Goal: Transaction & Acquisition: Purchase product/service

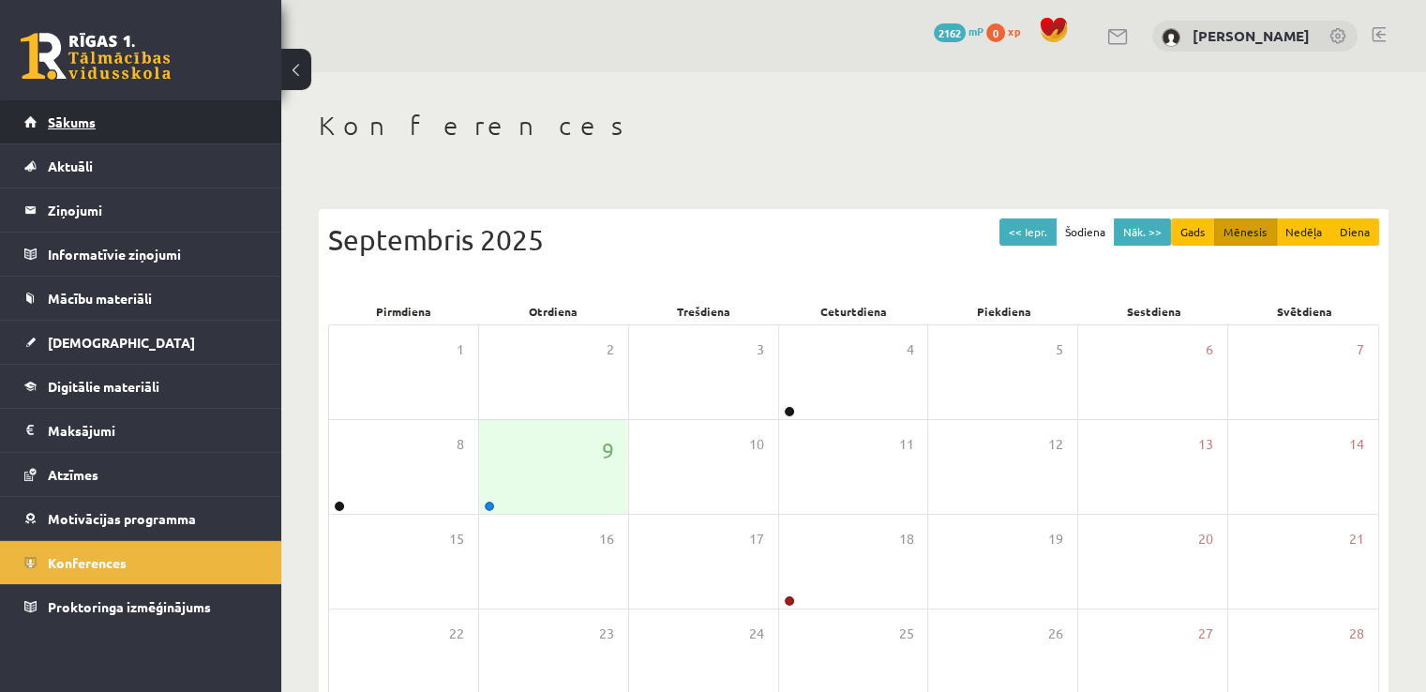
click at [155, 109] on link "Sākums" at bounding box center [141, 121] width 234 height 43
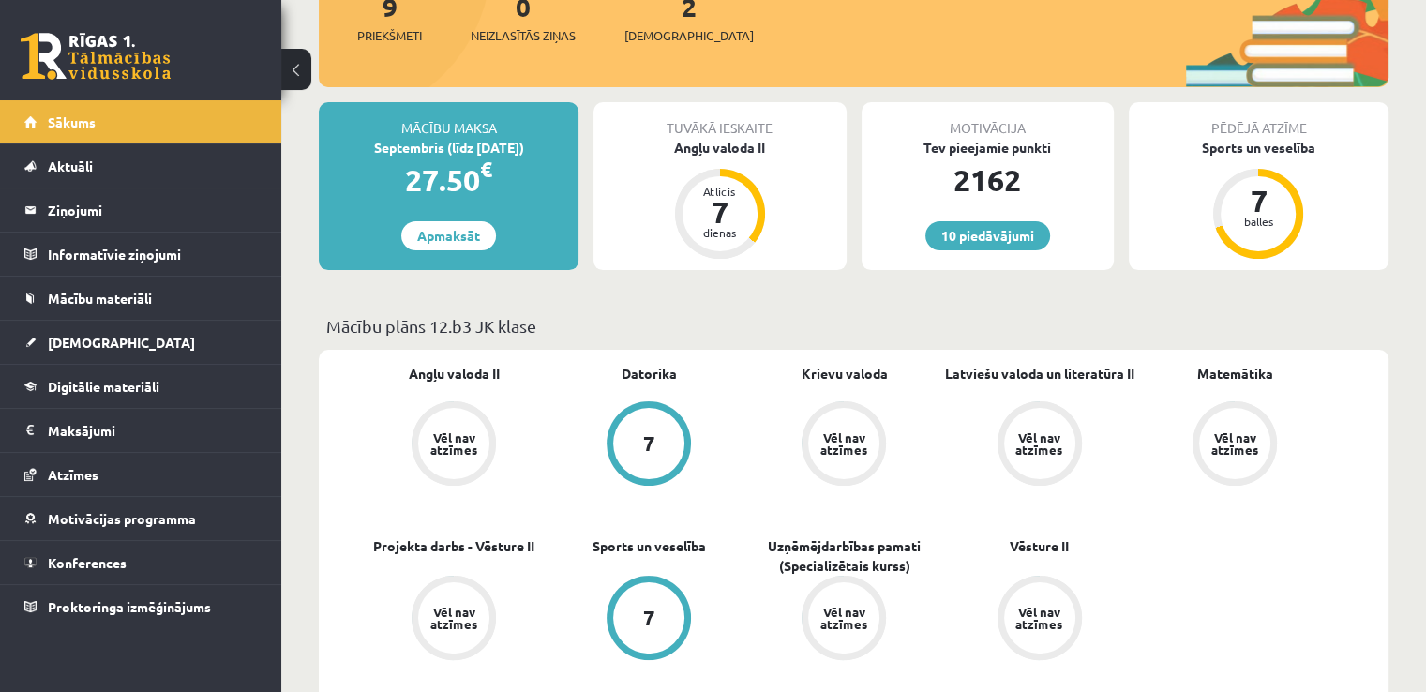
scroll to position [281, 0]
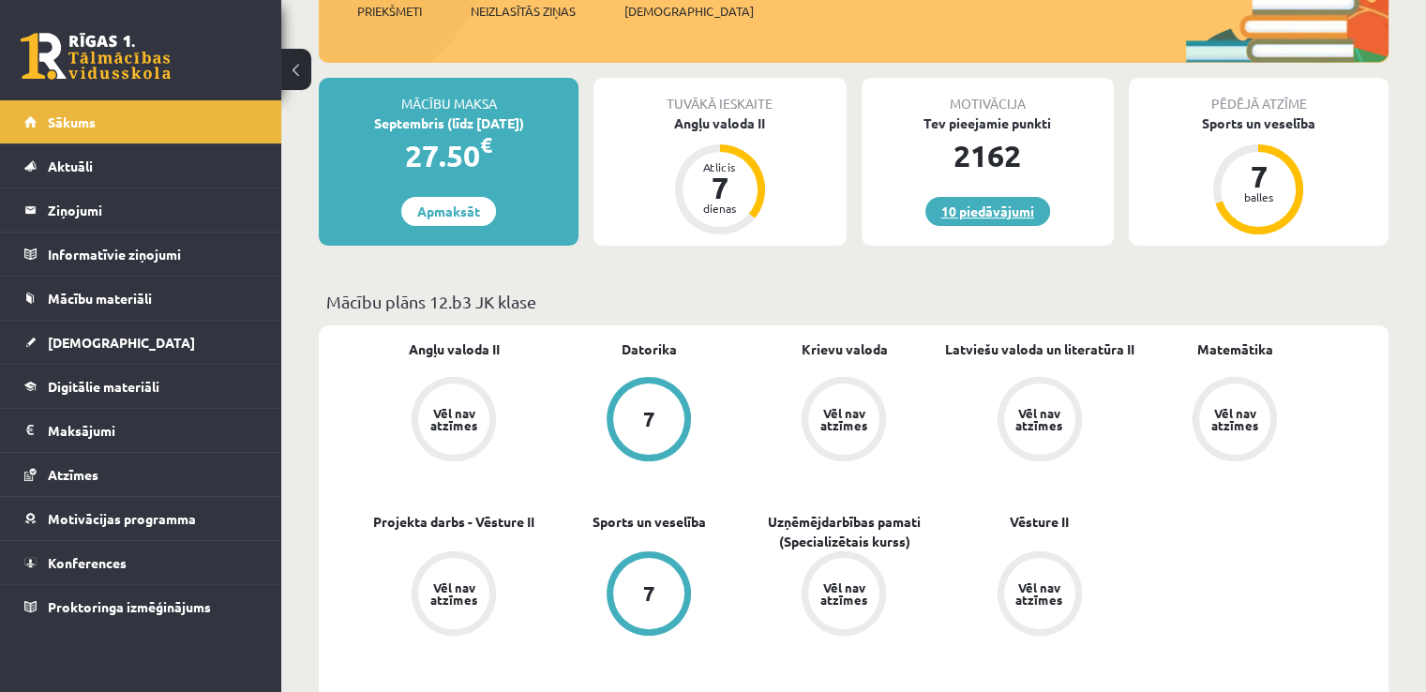
click at [1007, 206] on link "10 piedāvājumi" at bounding box center [988, 211] width 125 height 29
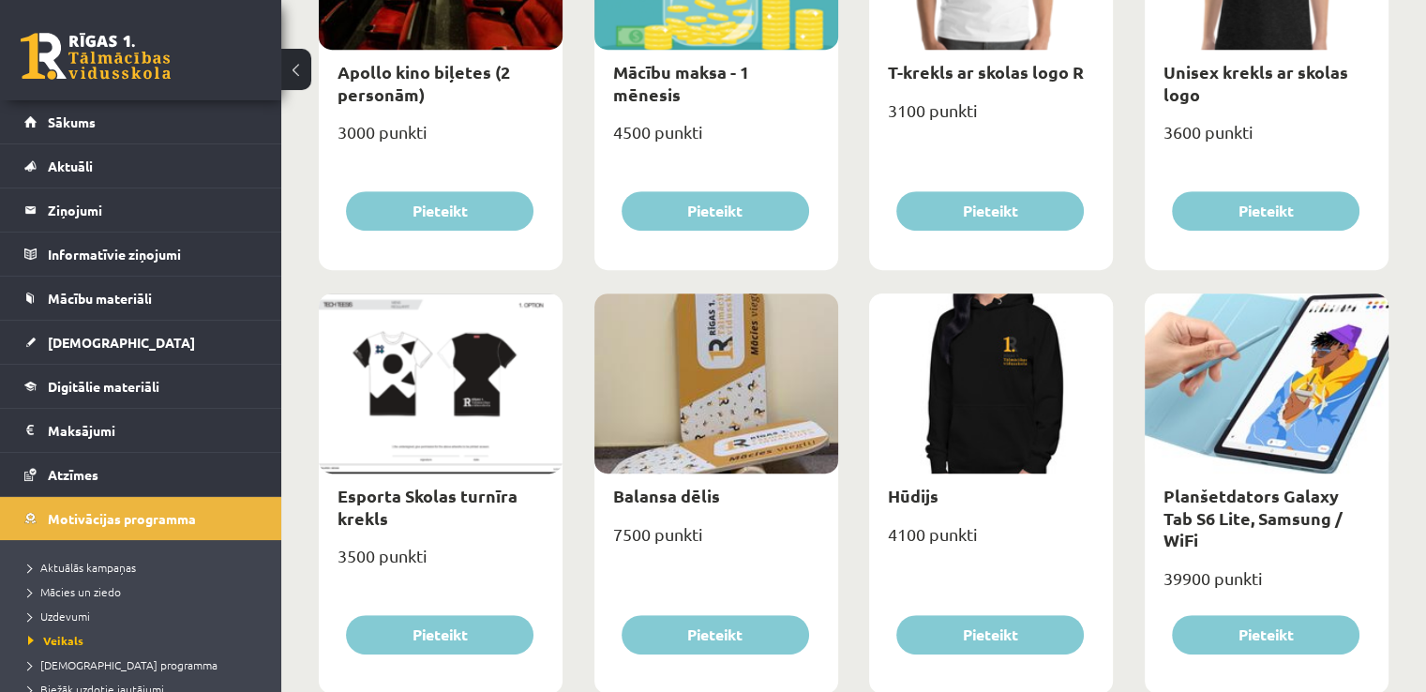
scroll to position [938, 0]
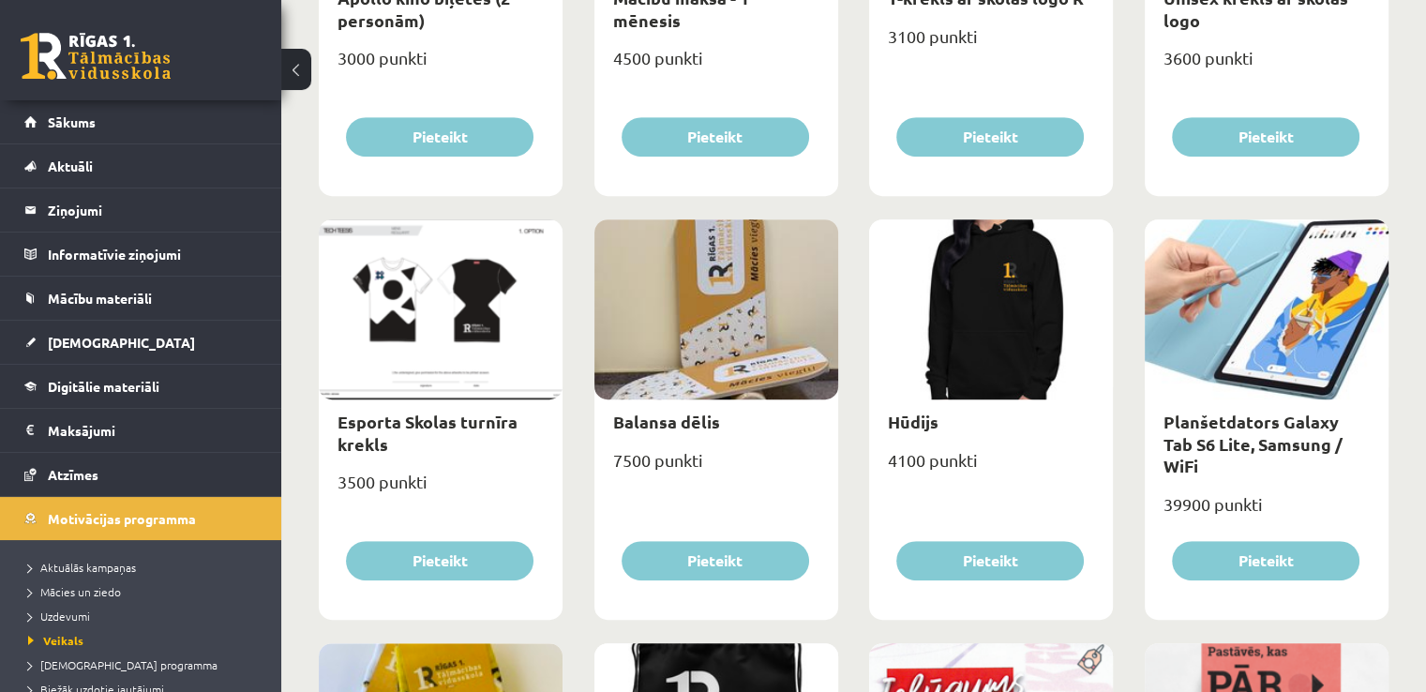
click at [1230, 354] on div at bounding box center [1267, 309] width 244 height 180
click at [1252, 444] on link "Planšetdators Galaxy Tab S6 Lite, Samsung / WiFi" at bounding box center [1253, 444] width 179 height 66
type input "*"
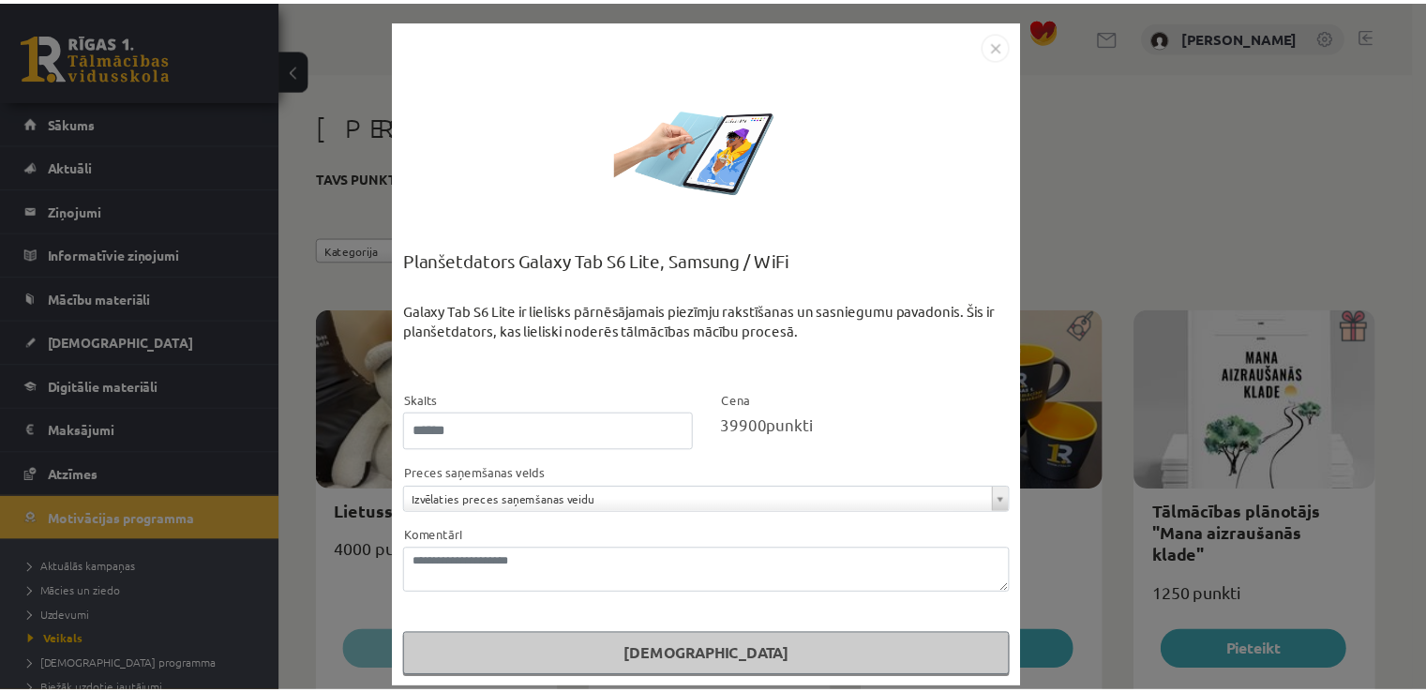
scroll to position [14, 0]
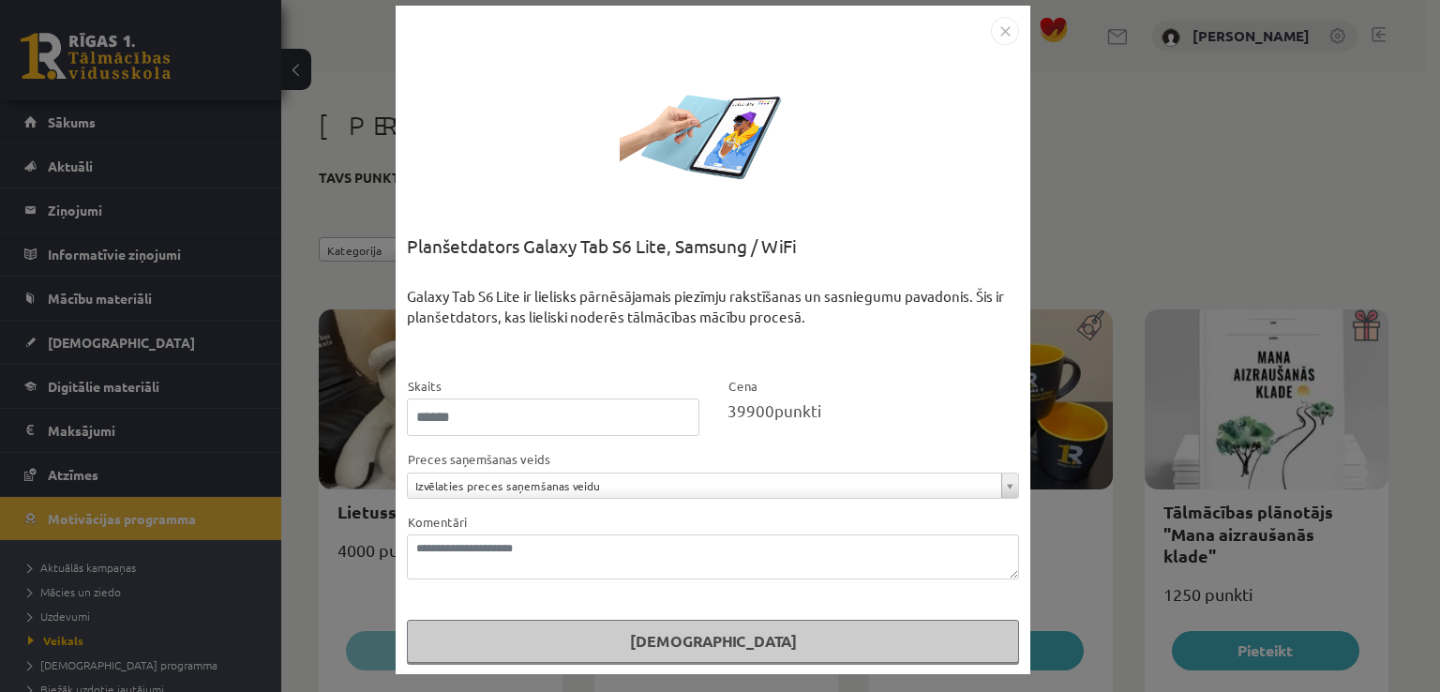
click at [1148, 234] on div "**********" at bounding box center [720, 346] width 1440 height 692
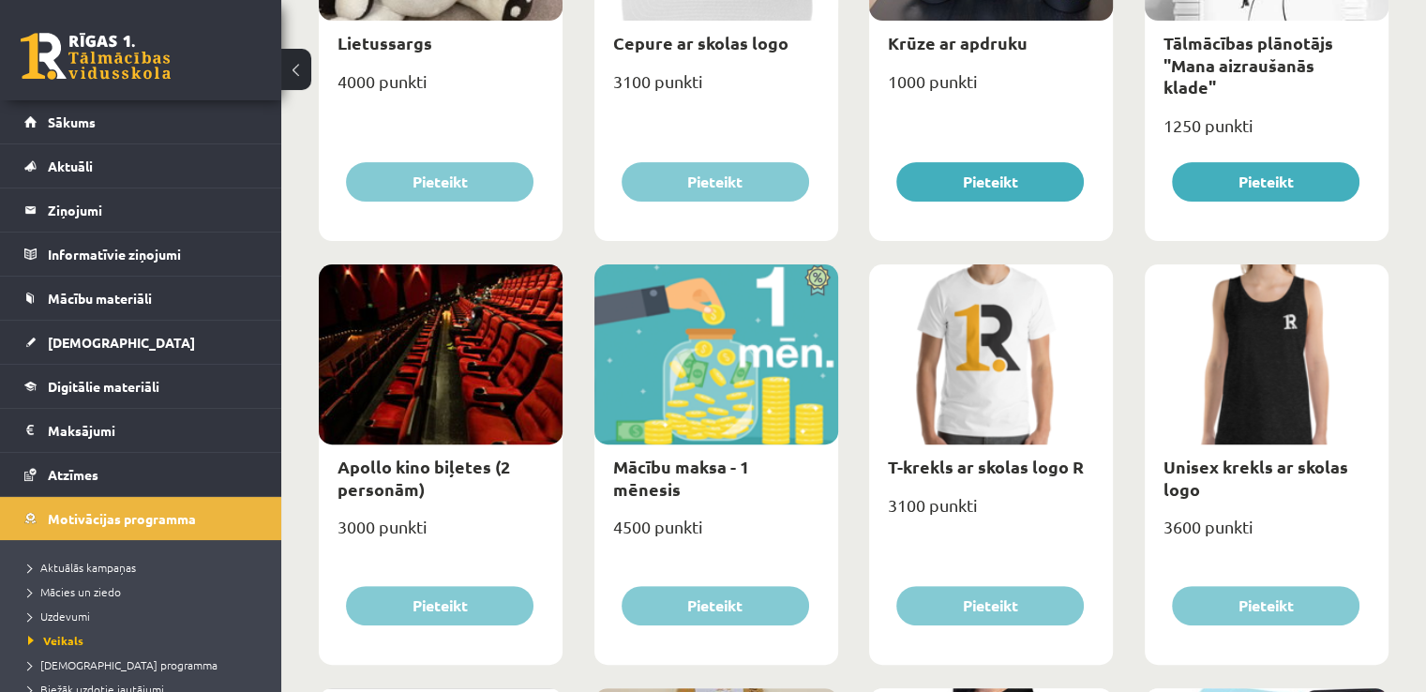
scroll to position [844, 0]
